Goal: Complete application form

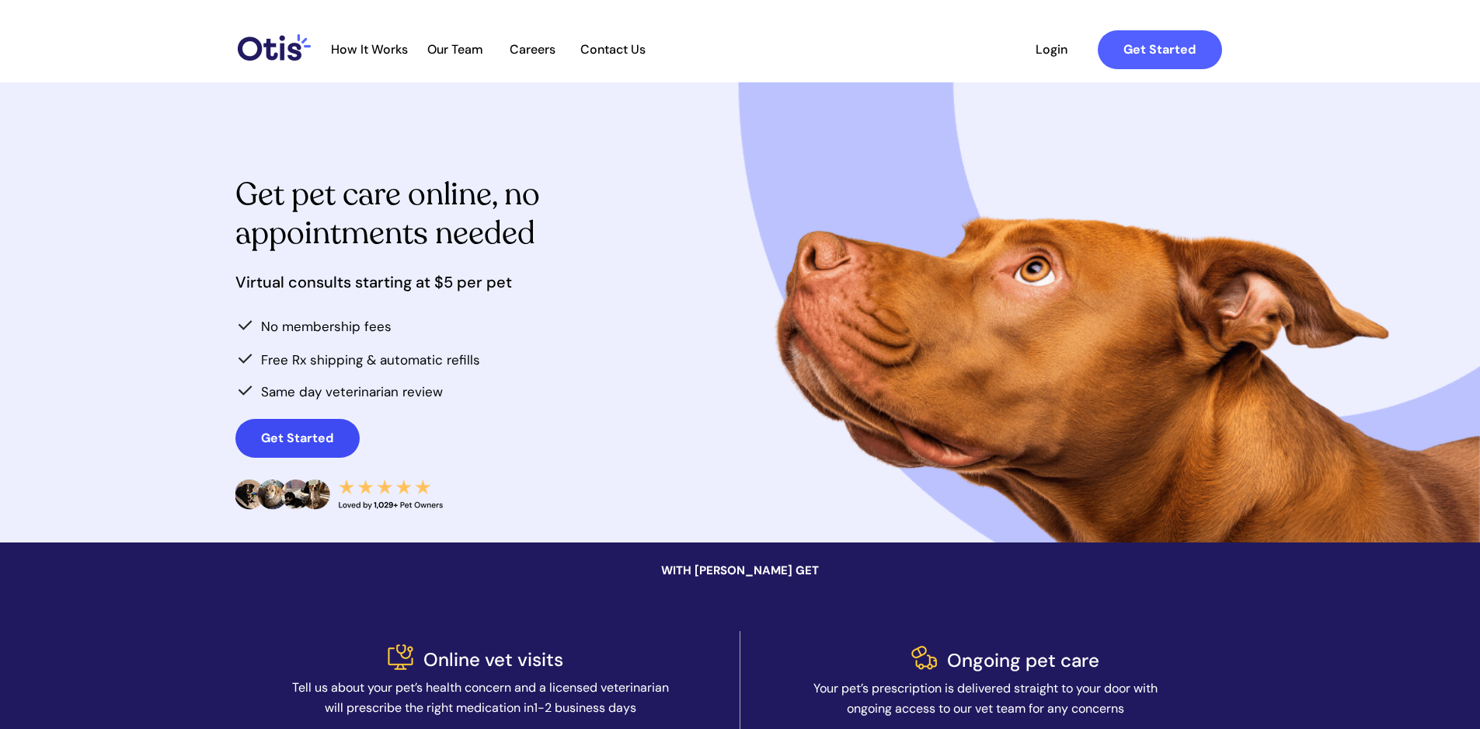
click at [294, 438] on strong "Get Started" at bounding box center [297, 438] width 72 height 16
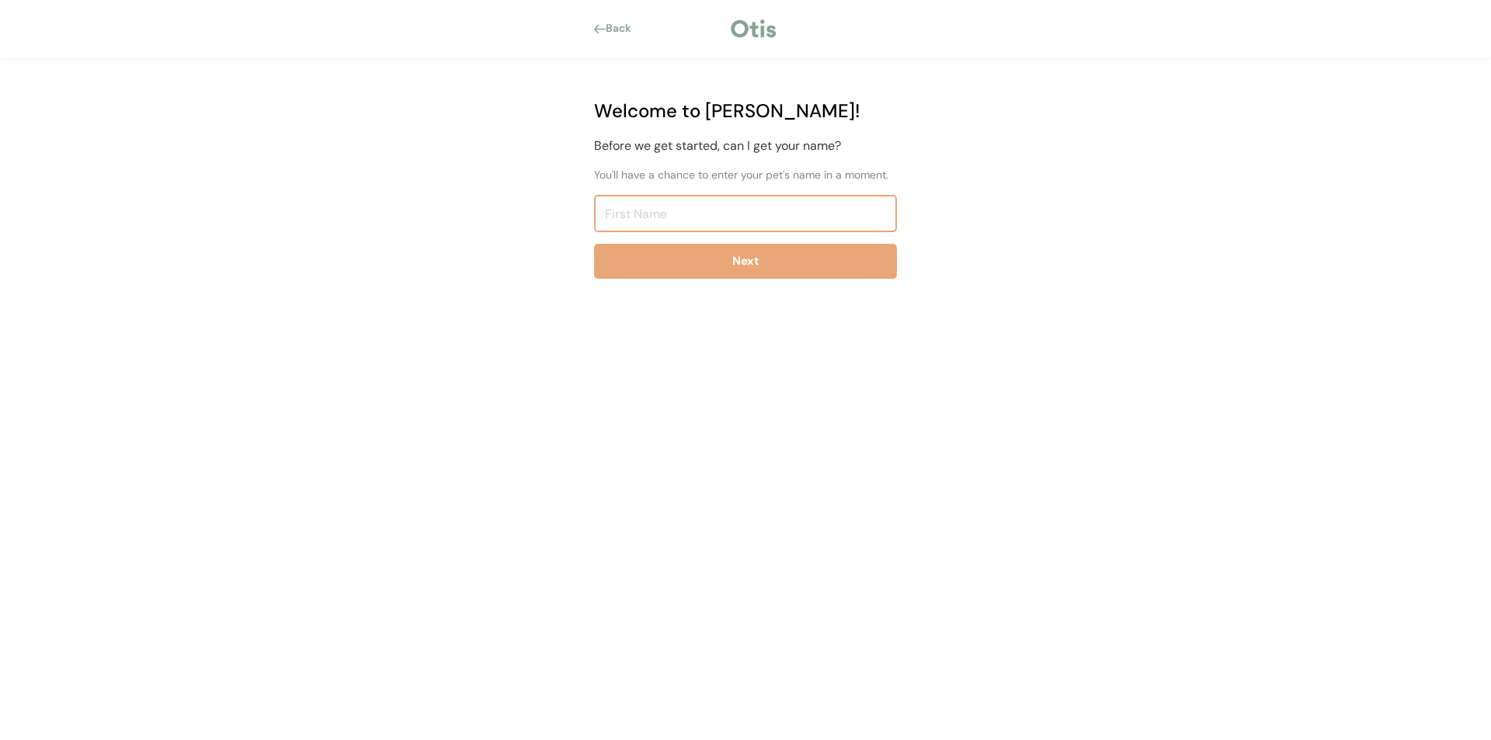
click at [654, 211] on input "input" at bounding box center [745, 213] width 303 height 37
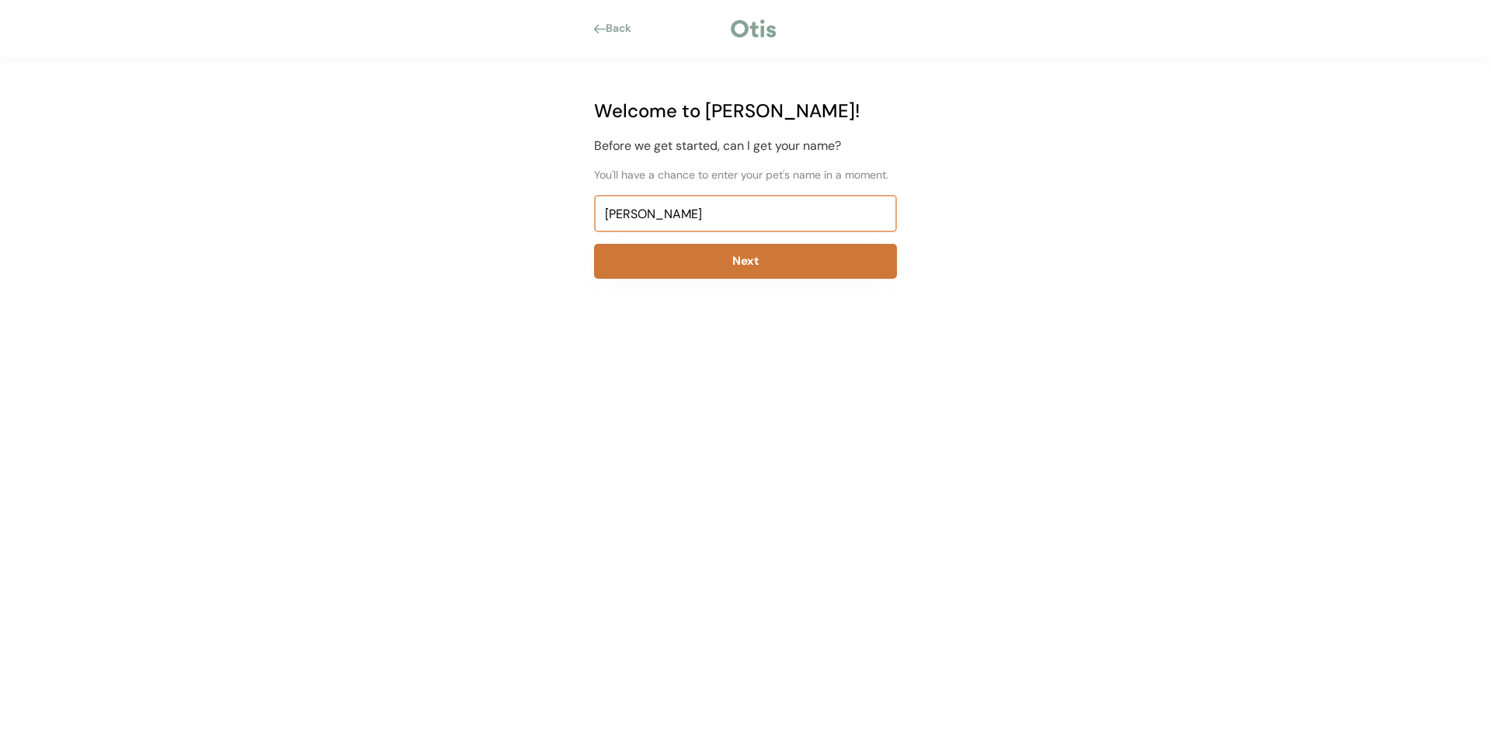
type input "evelyn"
click at [777, 262] on button "Next" at bounding box center [745, 261] width 303 height 35
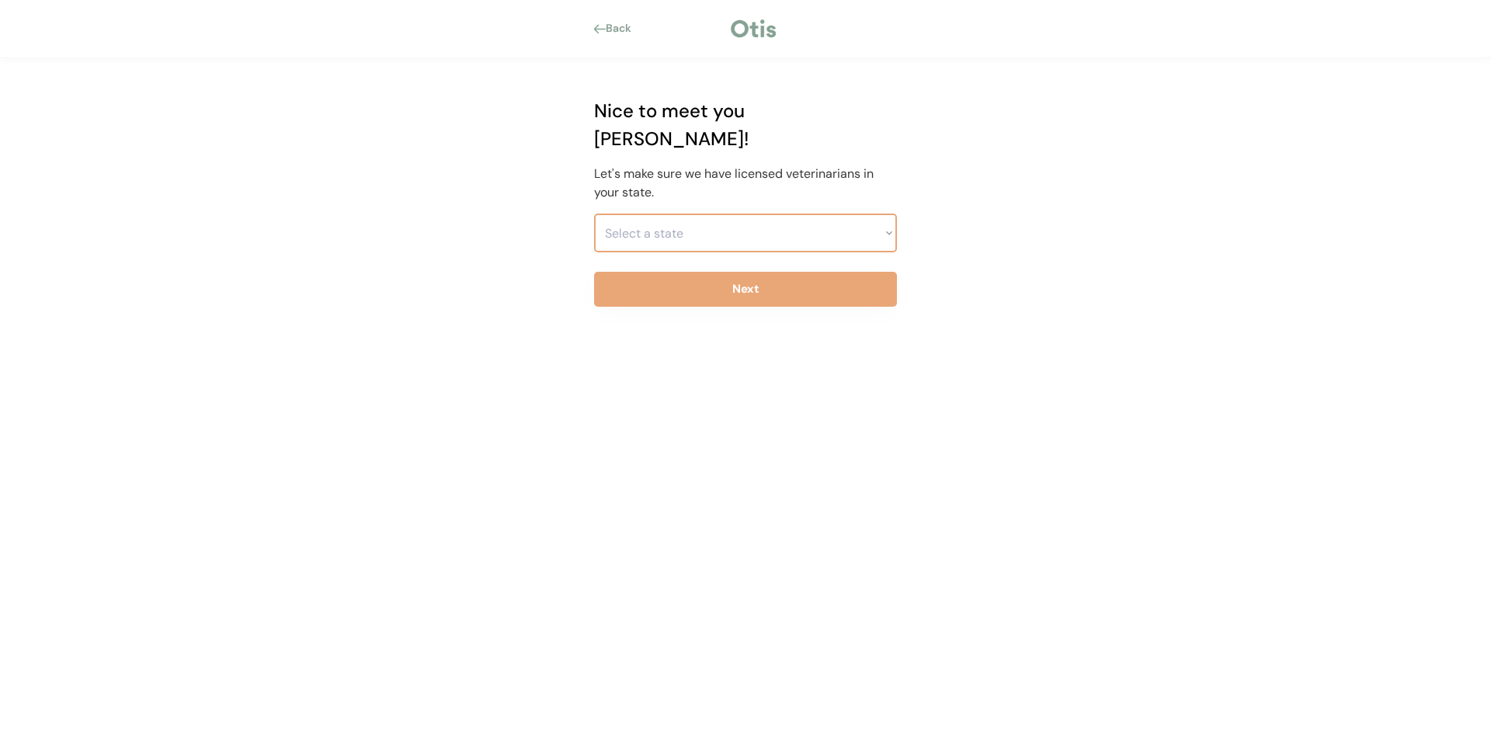
click at [761, 214] on select "Select a state Alabama Alaska American Samoa Arizona Arkansas California Colora…" at bounding box center [745, 233] width 303 height 39
select select ""1348695171700984260__LOOKUP__1704914077162x880146248600867600""
click at [594, 214] on select "Select a state Alabama Alaska American Samoa Arizona Arkansas California Colora…" at bounding box center [745, 233] width 303 height 39
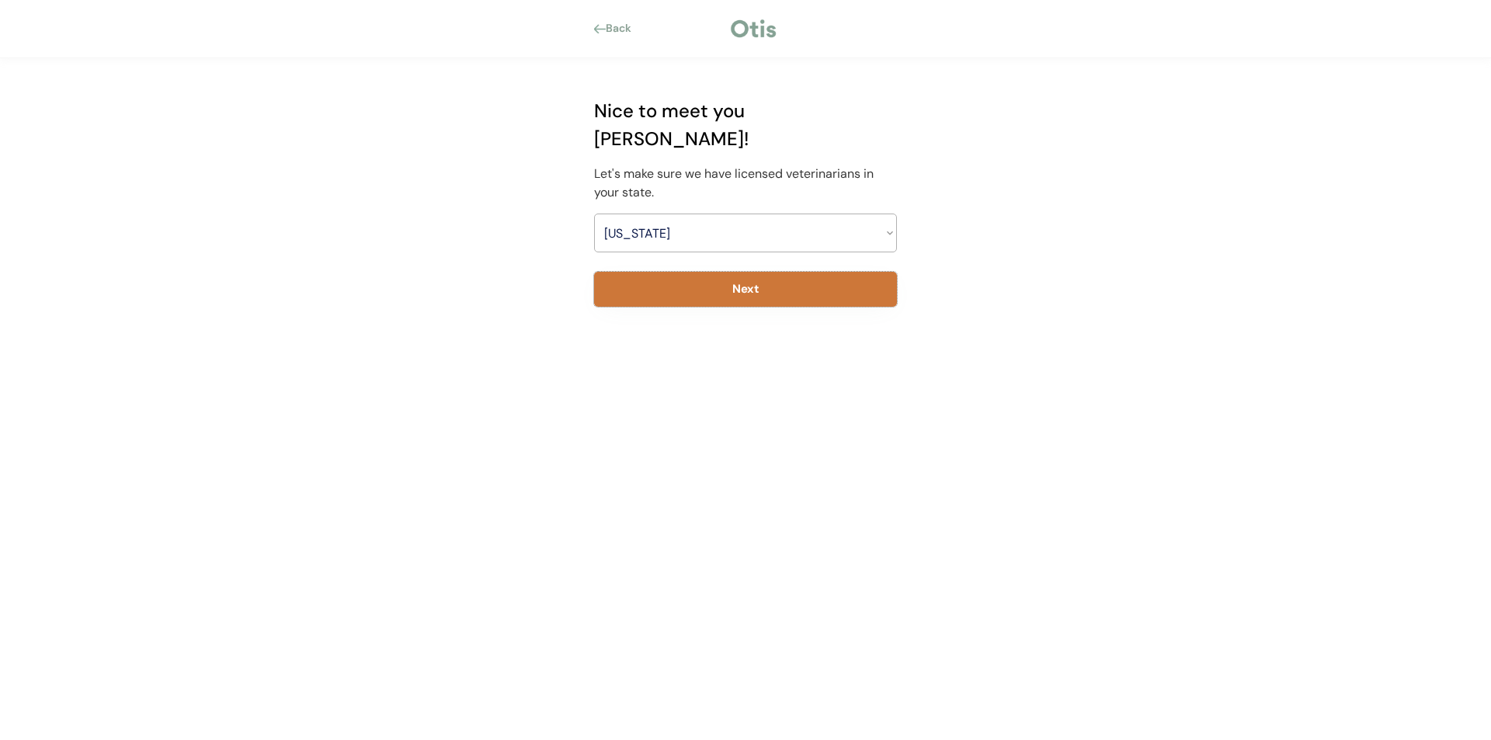
click at [754, 272] on button "Next" at bounding box center [745, 289] width 303 height 35
